Goal: Information Seeking & Learning: Learn about a topic

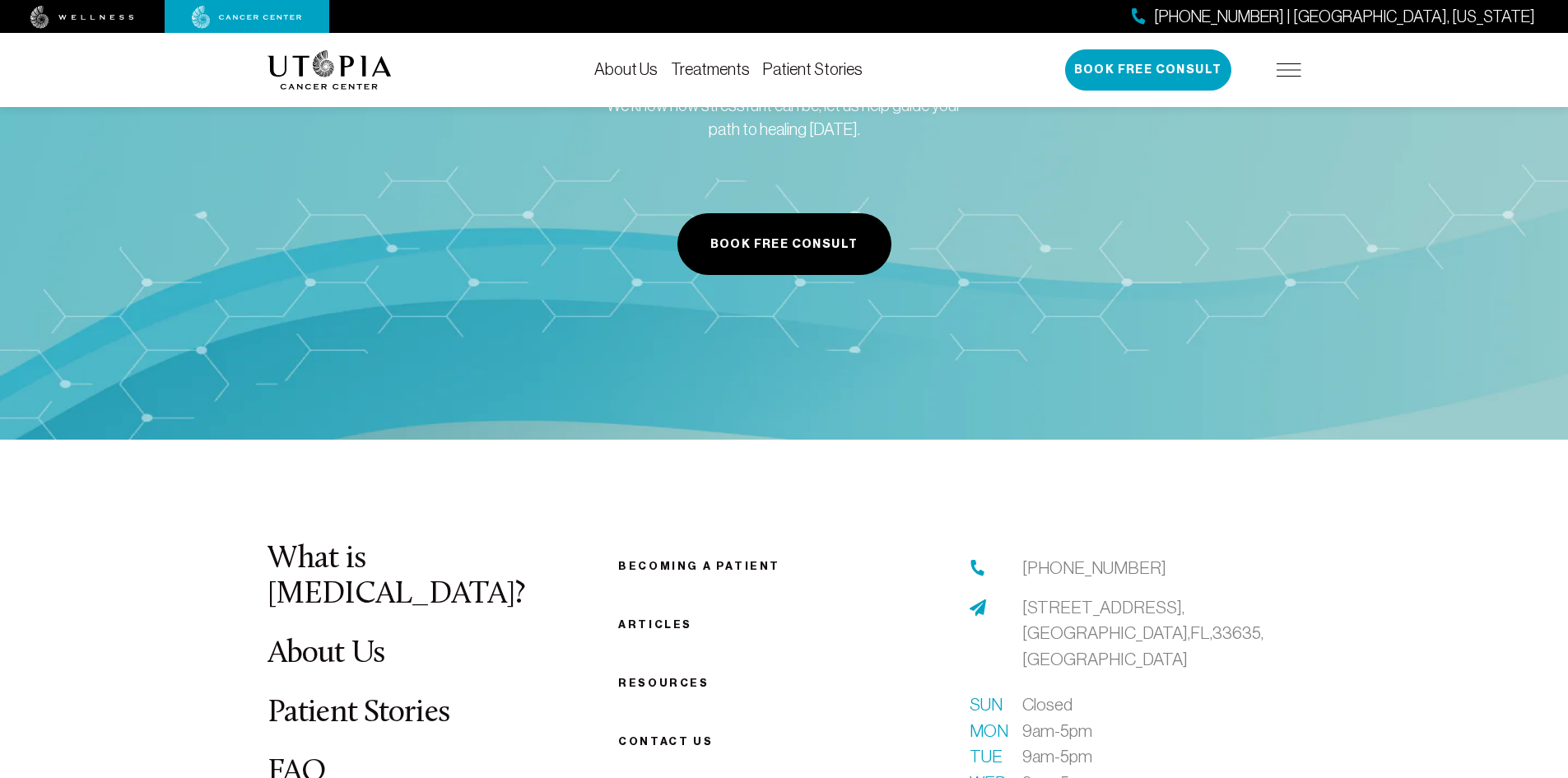
scroll to position [6007, 0]
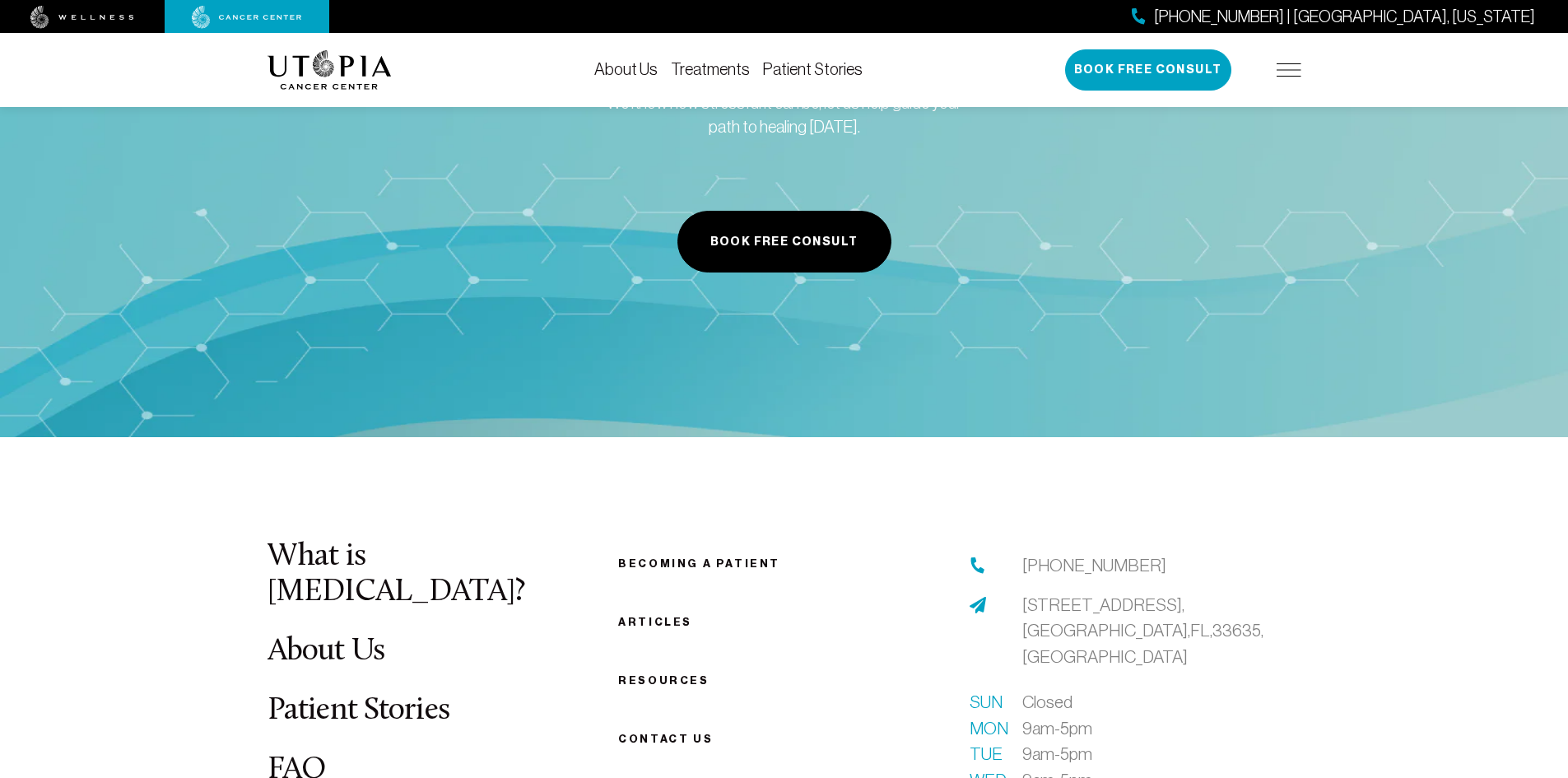
click at [664, 557] on link "Becoming a patient" at bounding box center [699, 563] width 162 height 12
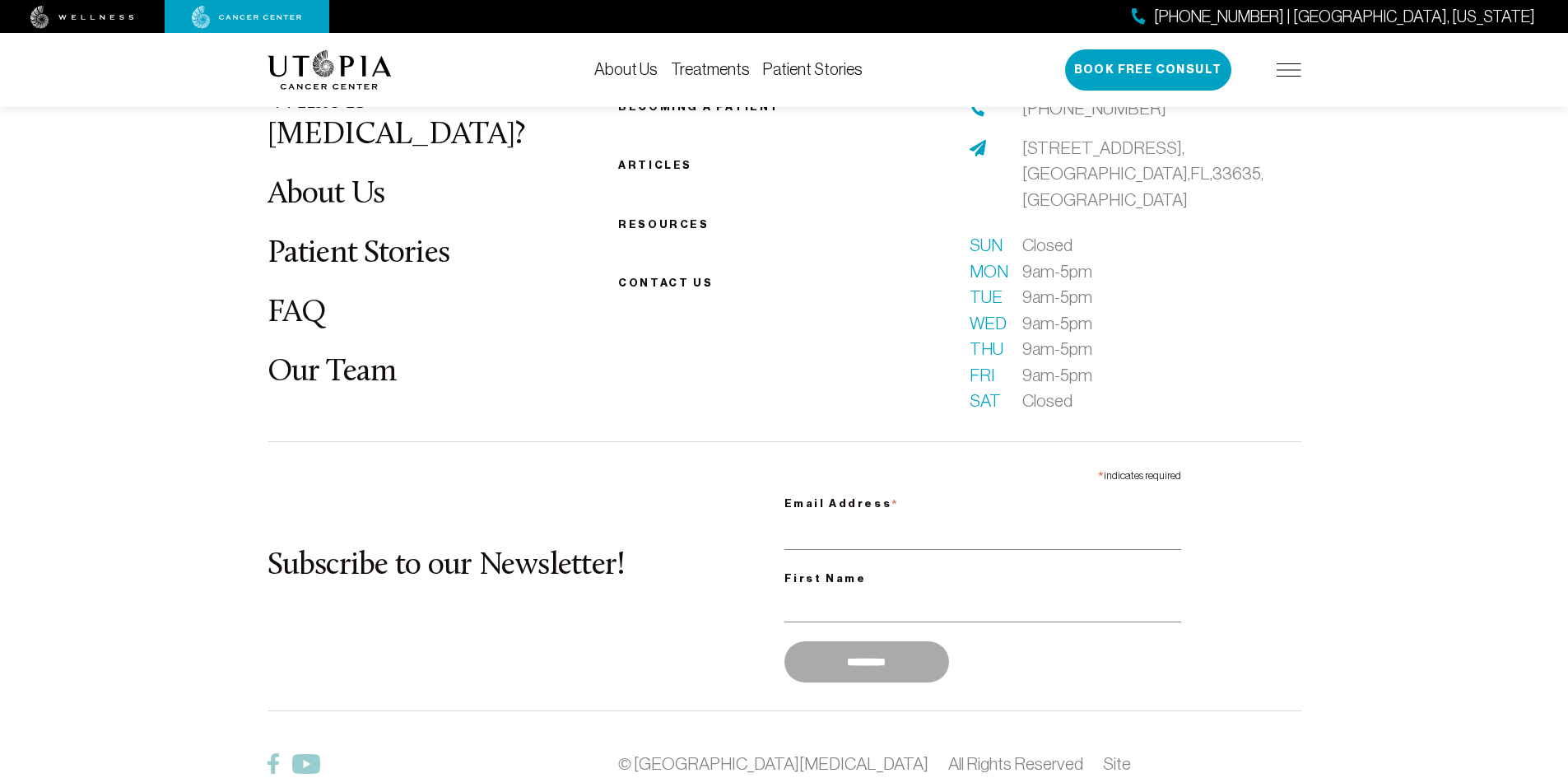
scroll to position [2202, 0]
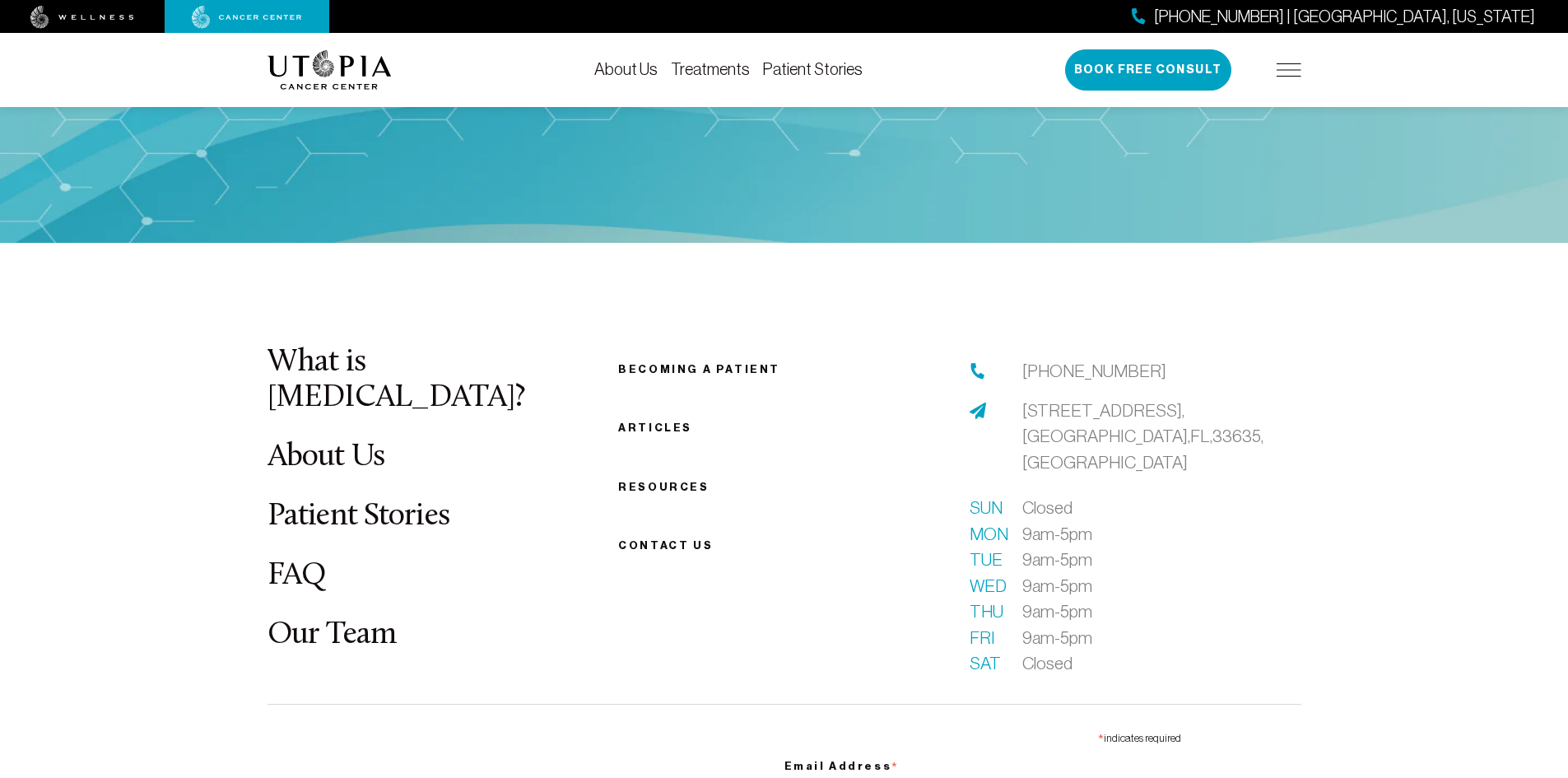
click at [690, 375] on link "Becoming a patient" at bounding box center [699, 369] width 162 height 12
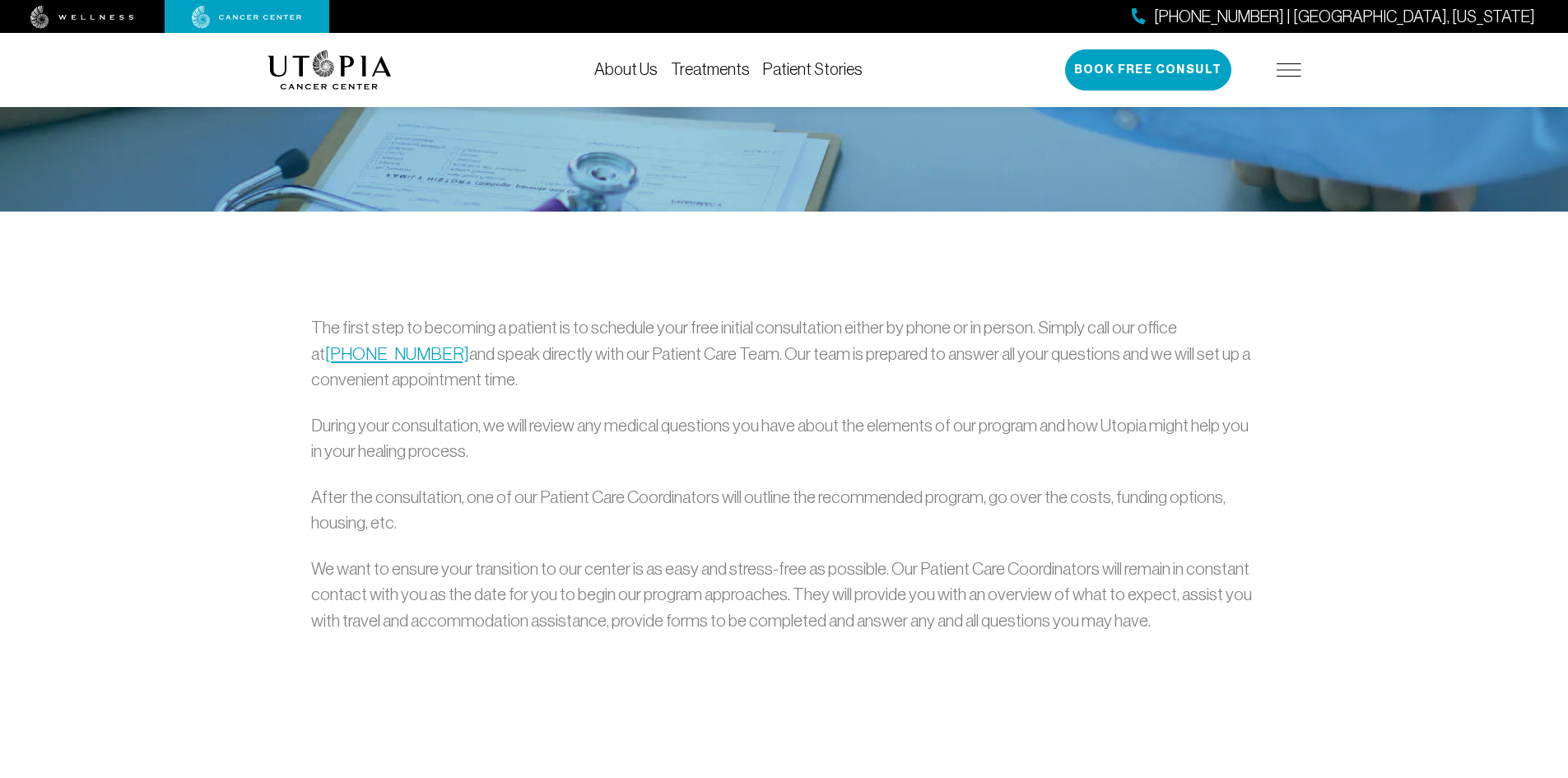
scroll to position [0, 0]
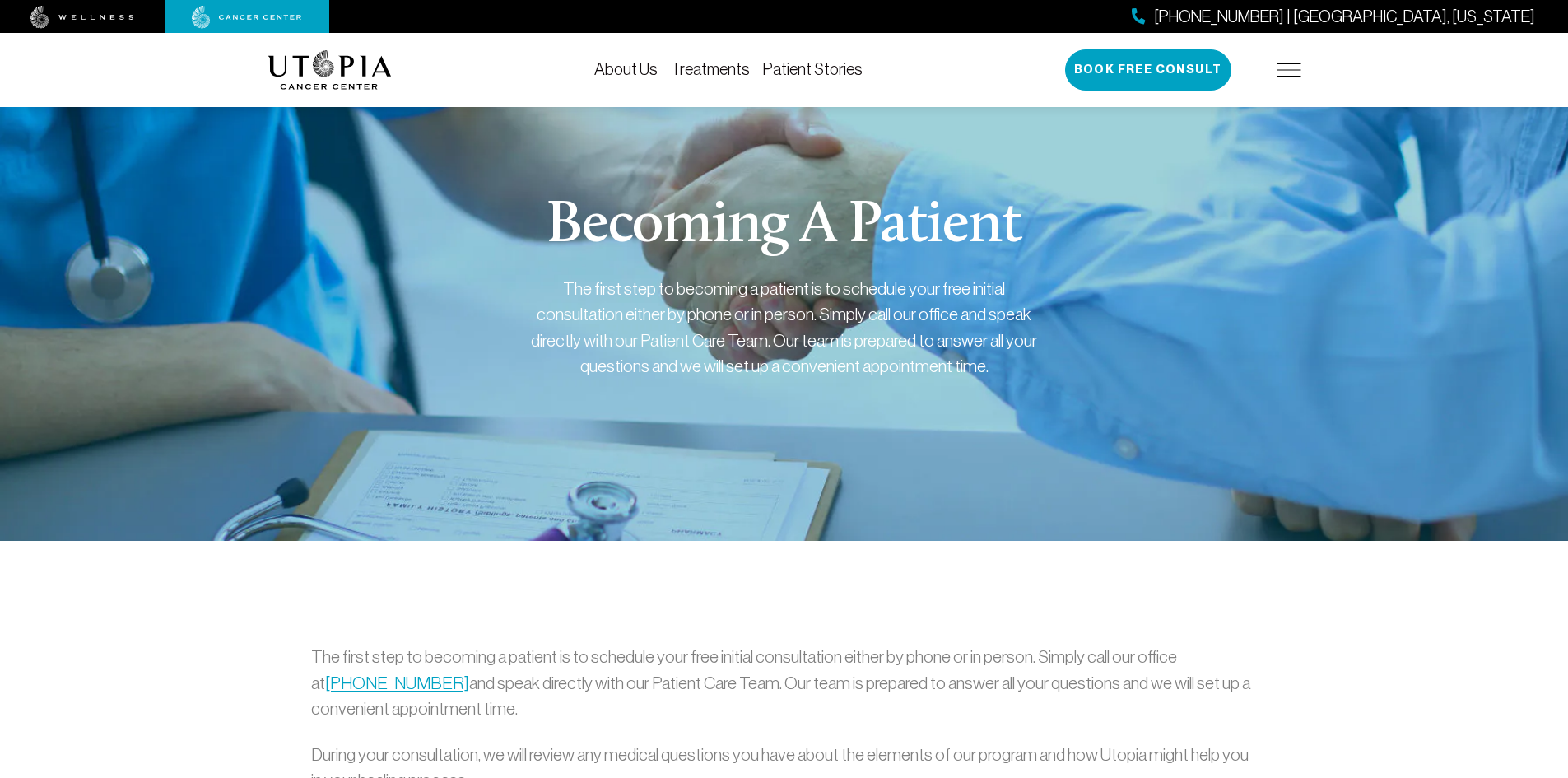
click at [700, 70] on link "Treatments" at bounding box center [710, 69] width 79 height 18
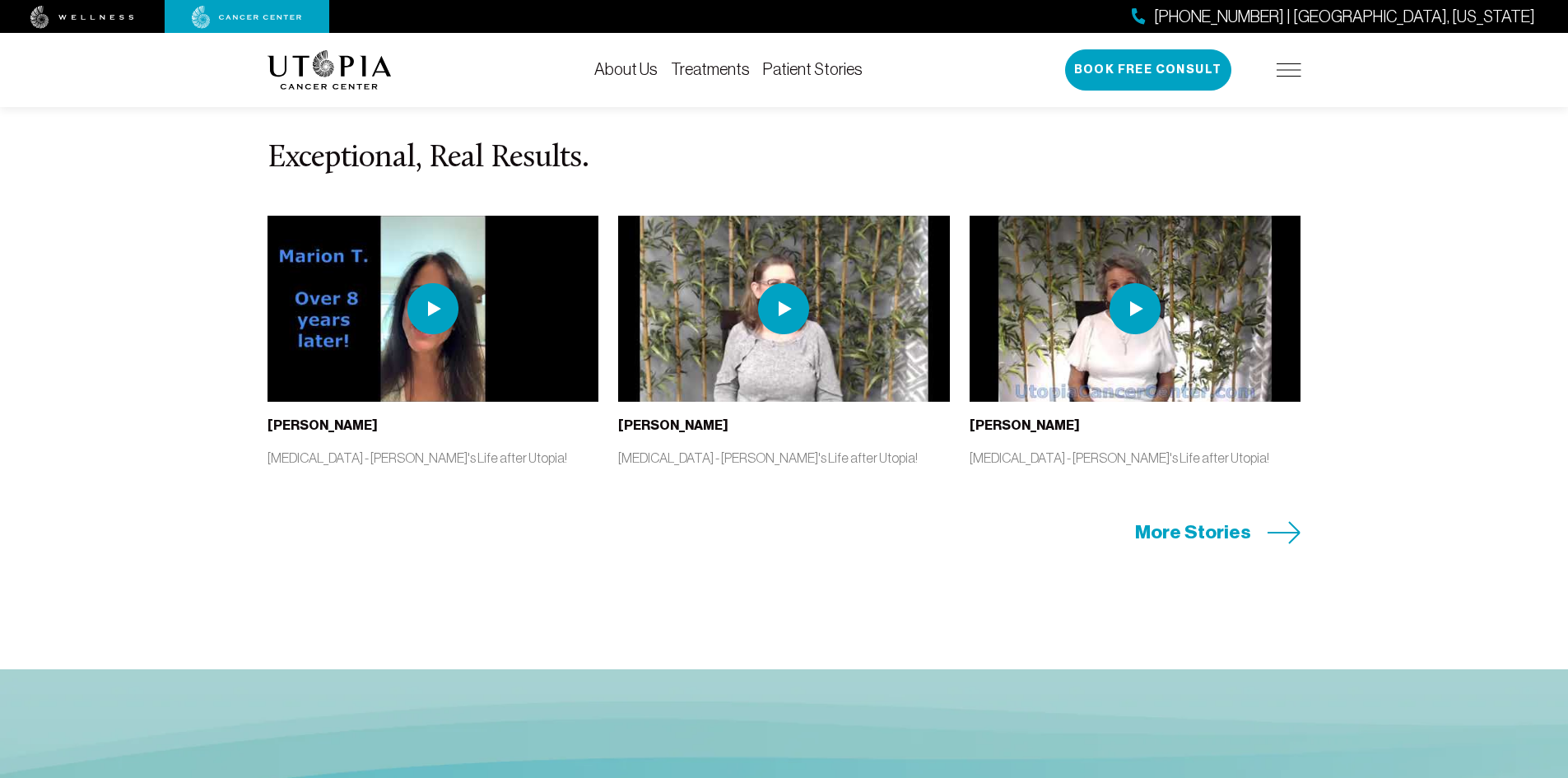
scroll to position [3456, 0]
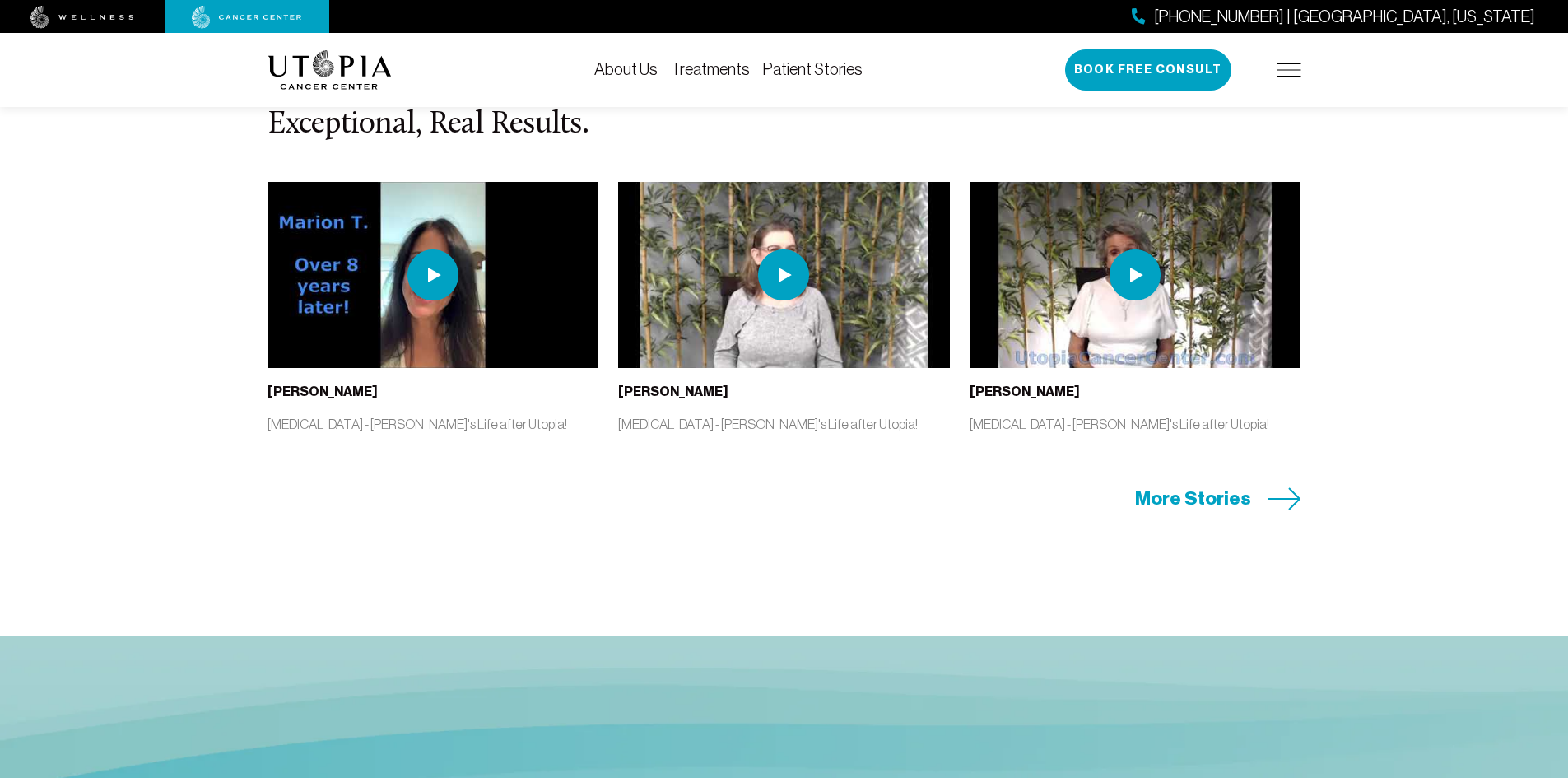
click at [464, 266] on img at bounding box center [433, 275] width 332 height 186
